Goal: Task Accomplishment & Management: Use online tool/utility

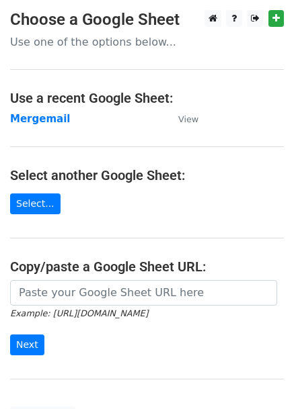
click at [40, 190] on main "Choose a Google Sheet Use one of the options below... Use a recent Google Sheet…" at bounding box center [147, 218] width 294 height 417
click at [30, 201] on link "Select..." at bounding box center [35, 204] width 50 height 21
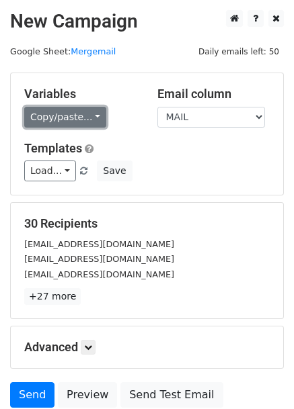
click at [65, 123] on link "Copy/paste..." at bounding box center [65, 117] width 82 height 21
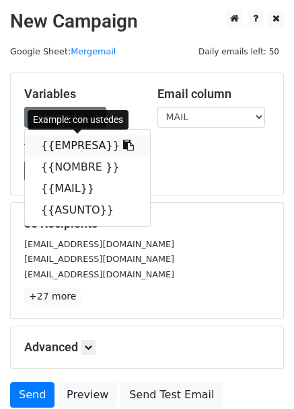
click at [50, 145] on link "{{EMPRESA}}" at bounding box center [87, 146] width 125 height 22
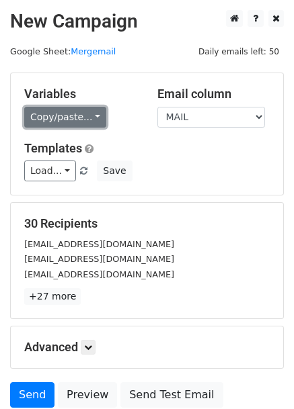
click at [82, 113] on link "Copy/paste..." at bounding box center [65, 117] width 82 height 21
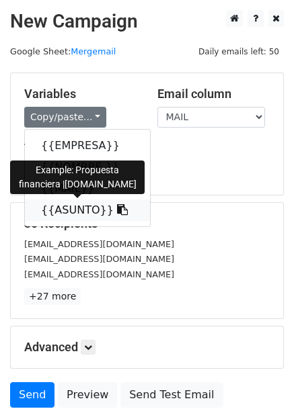
click at [70, 210] on link "{{ASUNTO}}" at bounding box center [87, 211] width 125 height 22
